Goal: Communication & Community: Ask a question

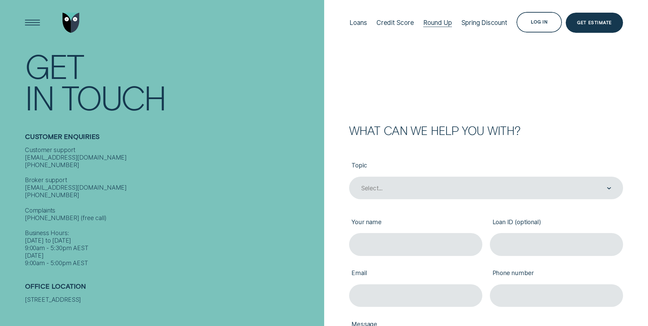
click at [439, 25] on div "Round Up" at bounding box center [437, 23] width 29 height 8
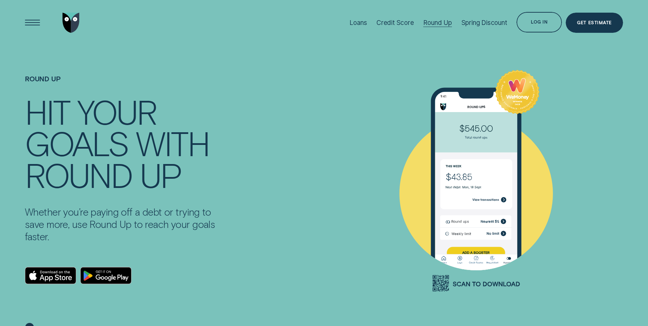
click at [441, 23] on div "Round Up" at bounding box center [437, 23] width 29 height 8
click at [531, 22] on div "Log in" at bounding box center [538, 22] width 45 height 20
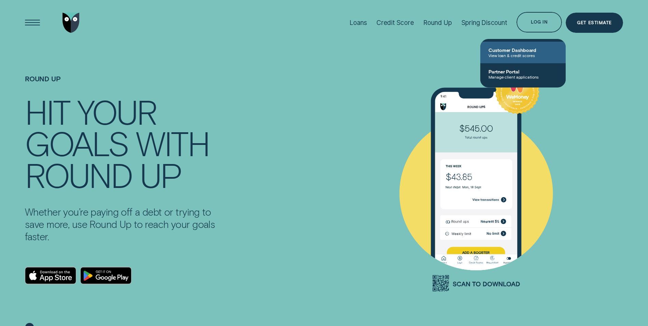
click at [517, 53] on span "View loan & credit scores" at bounding box center [522, 55] width 69 height 5
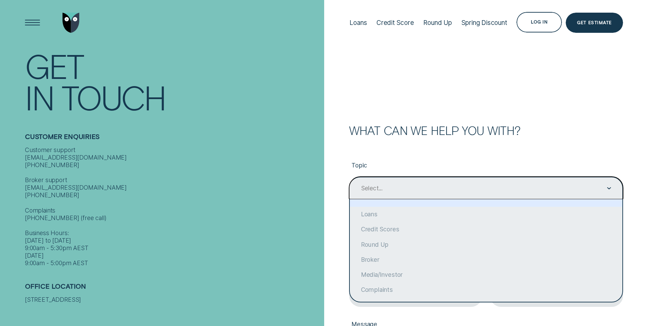
click at [381, 191] on div "Select..." at bounding box center [372, 188] width 22 height 8
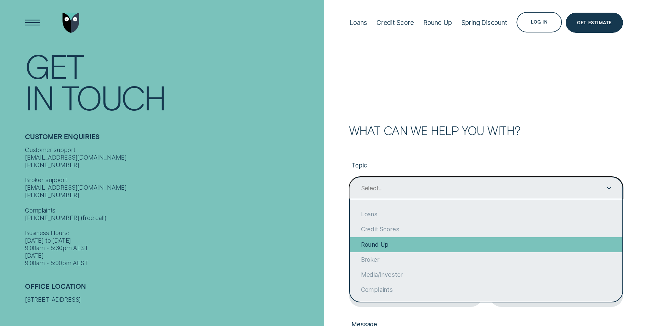
click at [385, 248] on div "Round Up" at bounding box center [486, 244] width 272 height 15
type input "Round Up"
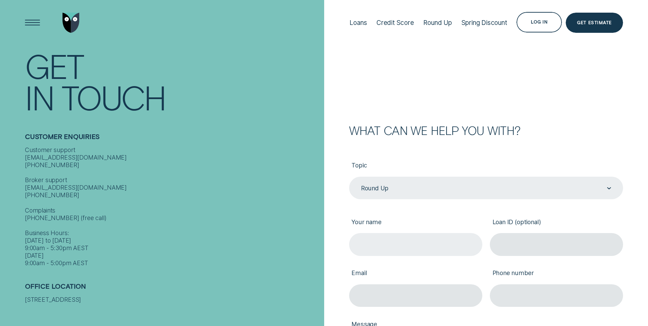
click at [385, 248] on input "Your name" at bounding box center [415, 244] width 133 height 23
type input "[PERSON_NAME]"
type input "[PERSON_NAME][EMAIL_ADDRESS][DOMAIN_NAME]"
type input "0437381539"
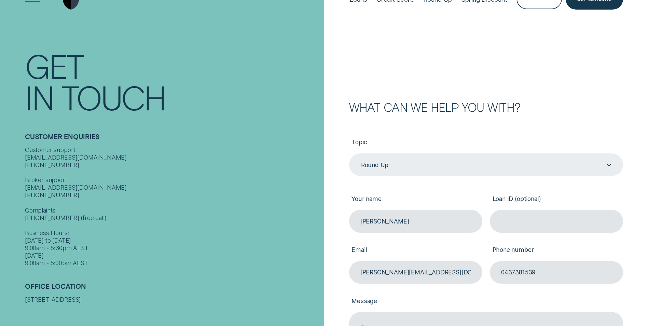
scroll to position [34, 0]
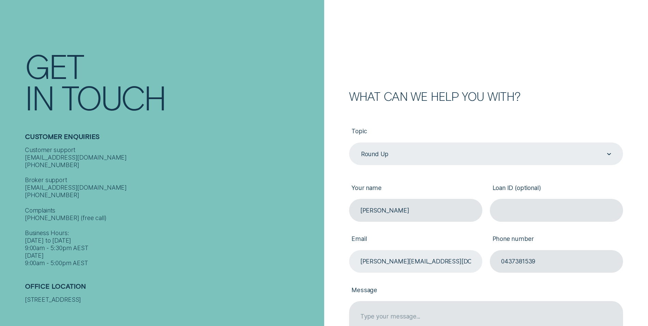
click at [354, 260] on input "[PERSON_NAME][EMAIL_ADDRESS][DOMAIN_NAME]" at bounding box center [415, 261] width 133 height 23
drag, startPoint x: 357, startPoint y: 259, endPoint x: 574, endPoint y: 259, distance: 216.5
click at [574, 259] on div "Topic Round Up Round Up Your name [PERSON_NAME] Loan ID (optional) Email [PERSO…" at bounding box center [486, 248] width 282 height 253
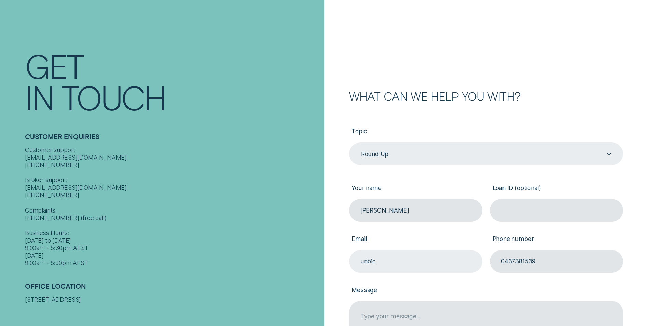
type input "[EMAIL_ADDRESS][DOMAIN_NAME]"
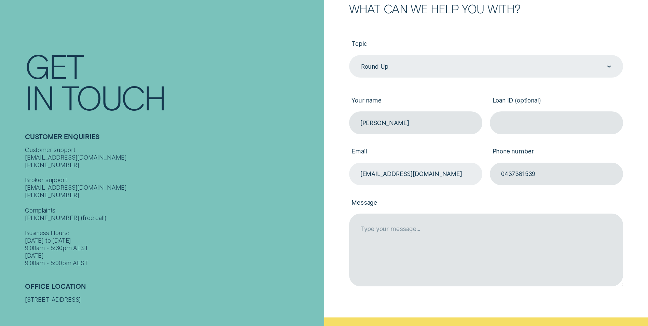
scroll to position [137, 0]
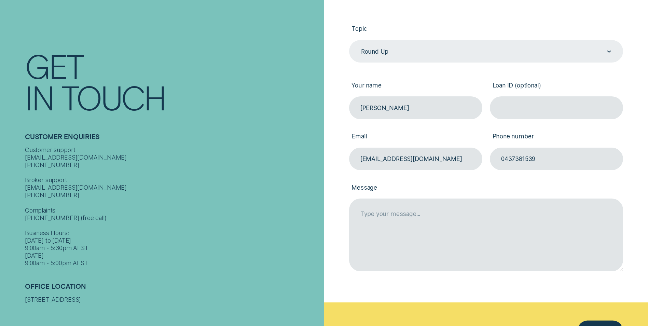
drag, startPoint x: 414, startPoint y: 103, endPoint x: 310, endPoint y: 104, distance: 104.1
click at [310, 104] on div "Contact Get In Touch Customer Enquiries Customer support [EMAIL_ADDRESS][DOMAIN…" at bounding box center [324, 110] width 648 height 495
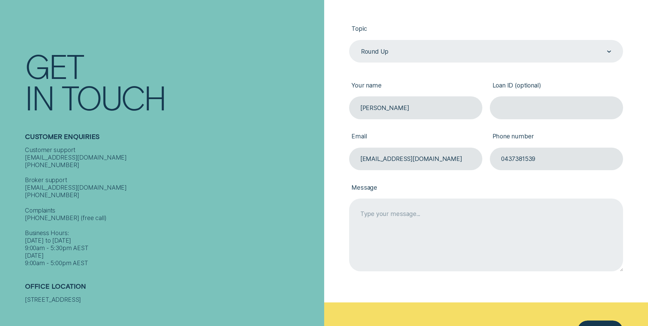
type input "[PERSON_NAME]"
click at [437, 217] on textarea "Message" at bounding box center [486, 234] width 274 height 72
drag, startPoint x: 418, startPoint y: 214, endPoint x: 396, endPoint y: 214, distance: 21.9
click at [396, 214] on textarea "I'm trying to connect my round up the app and it's not giving me the option to …" at bounding box center [486, 234] width 274 height 72
drag, startPoint x: 450, startPoint y: 214, endPoint x: 428, endPoint y: 213, distance: 21.9
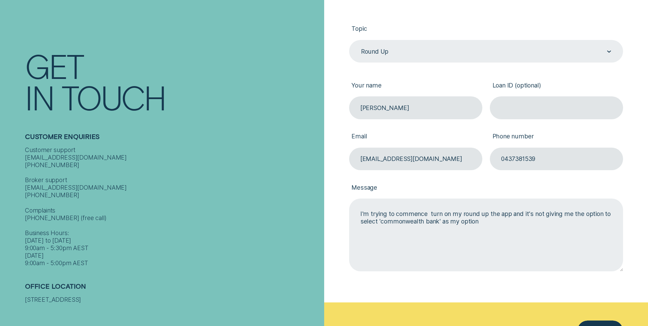
click at [428, 213] on textarea "I'm trying to commence turn on my round up the app and it's not giving me the o…" at bounding box center [486, 234] width 274 height 72
click at [518, 221] on textarea "I'm trying to commence setting up my 'round ups on the app and it's not giving …" at bounding box center [486, 234] width 274 height 72
drag, startPoint x: 447, startPoint y: 212, endPoint x: 395, endPoint y: 212, distance: 51.9
click at [395, 212] on textarea "I'm trying to commence setting up my 'round ups on the app and it's not giving …" at bounding box center [486, 234] width 274 height 72
click at [488, 214] on textarea "I'm trying to set up my 'round ups on the app and it's not giving me the option…" at bounding box center [486, 234] width 274 height 72
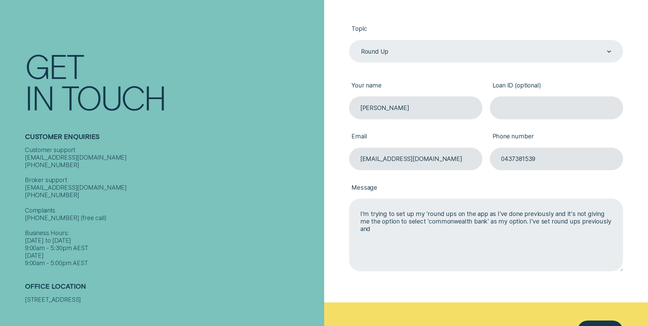
drag, startPoint x: 517, startPoint y: 222, endPoint x: 479, endPoint y: 220, distance: 37.3
click at [479, 220] on textarea "I'm trying to set up my 'round ups on the app as I've done previously and it's …" at bounding box center [486, 234] width 274 height 72
click at [477, 221] on textarea "I'm trying to set up my 'round ups on the app as I've done previously and it's …" at bounding box center [486, 234] width 274 height 72
drag, startPoint x: 486, startPoint y: 228, endPoint x: 390, endPoint y: 230, distance: 96.0
click at [390, 230] on textarea "I'm trying to set up my 'round ups on the app as I've done previously and it's …" at bounding box center [486, 234] width 274 height 72
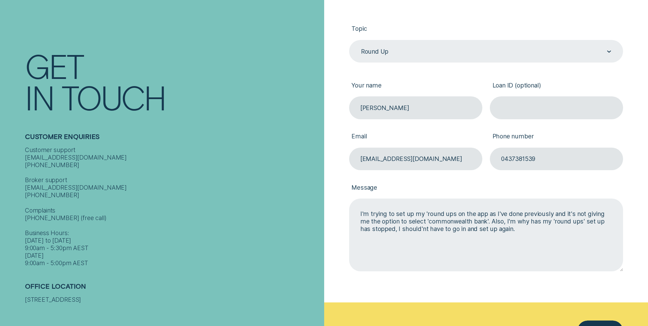
drag, startPoint x: 504, startPoint y: 222, endPoint x: 495, endPoint y: 220, distance: 9.3
click at [495, 220] on textarea "I'm trying to set up my 'round ups on the app as I've done previously and it's …" at bounding box center [486, 234] width 274 height 72
drag, startPoint x: 593, startPoint y: 224, endPoint x: 580, endPoint y: 220, distance: 13.6
click at [580, 220] on textarea "I'm trying to set up my 'round ups on the app as I've done previously and it's …" at bounding box center [486, 234] width 274 height 72
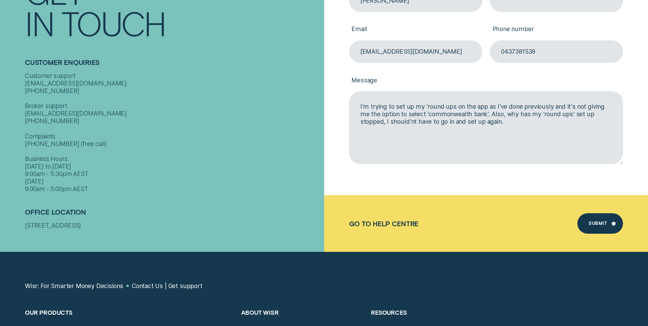
scroll to position [273, 0]
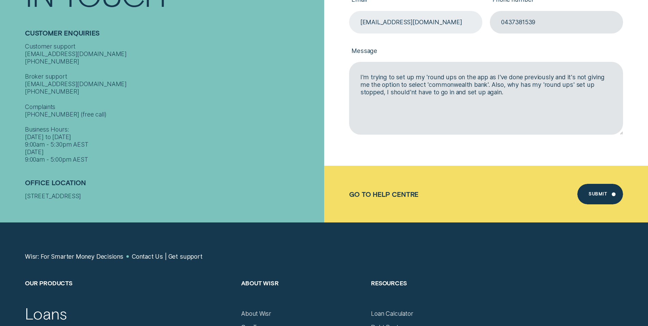
type textarea "I'm trying to set up my 'round ups on the app as I've done previously and it's …"
click at [374, 22] on input "[EMAIL_ADDRESS][DOMAIN_NAME]" at bounding box center [415, 22] width 133 height 23
click at [373, 22] on input "[EMAIL_ADDRESS][DOMAIN_NAME]" at bounding box center [415, 22] width 133 height 23
type input "[EMAIL_ADDRESS][DOMAIN_NAME]"
click at [446, 146] on div "Topic Round Up Round Up Your name [PERSON_NAME] Loan ID (optional) Email [EMAIL…" at bounding box center [486, 14] width 274 height 303
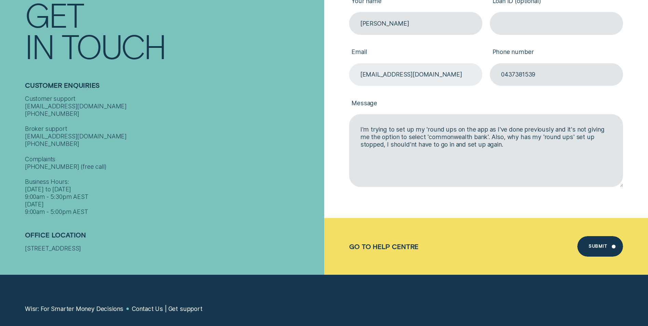
scroll to position [307, 0]
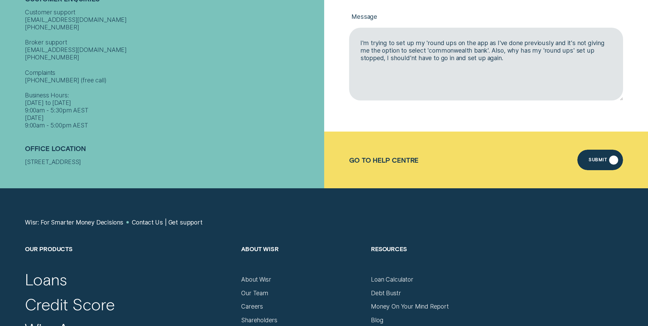
click at [592, 155] on div "Submit" at bounding box center [600, 160] width 46 height 20
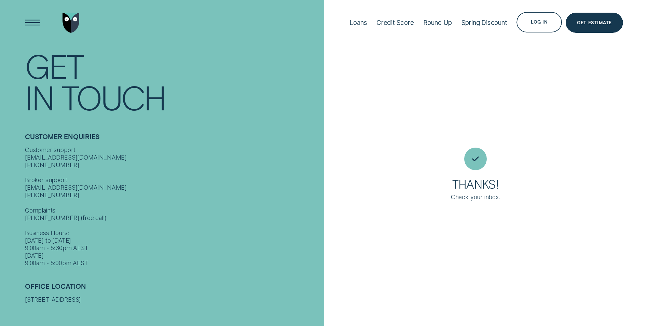
scroll to position [0, 0]
